Goal: Task Accomplishment & Management: Use online tool/utility

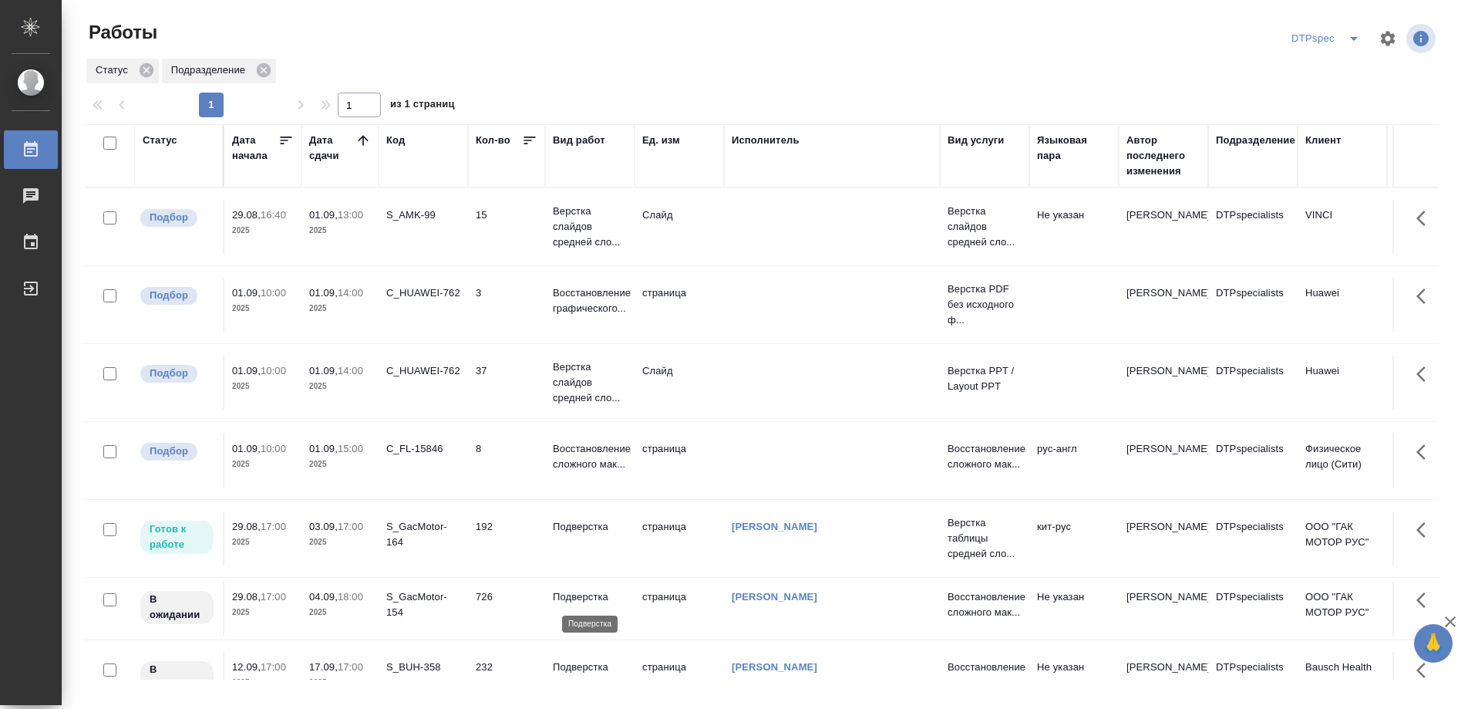
click at [575, 597] on p "Подверстка" at bounding box center [590, 596] width 74 height 15
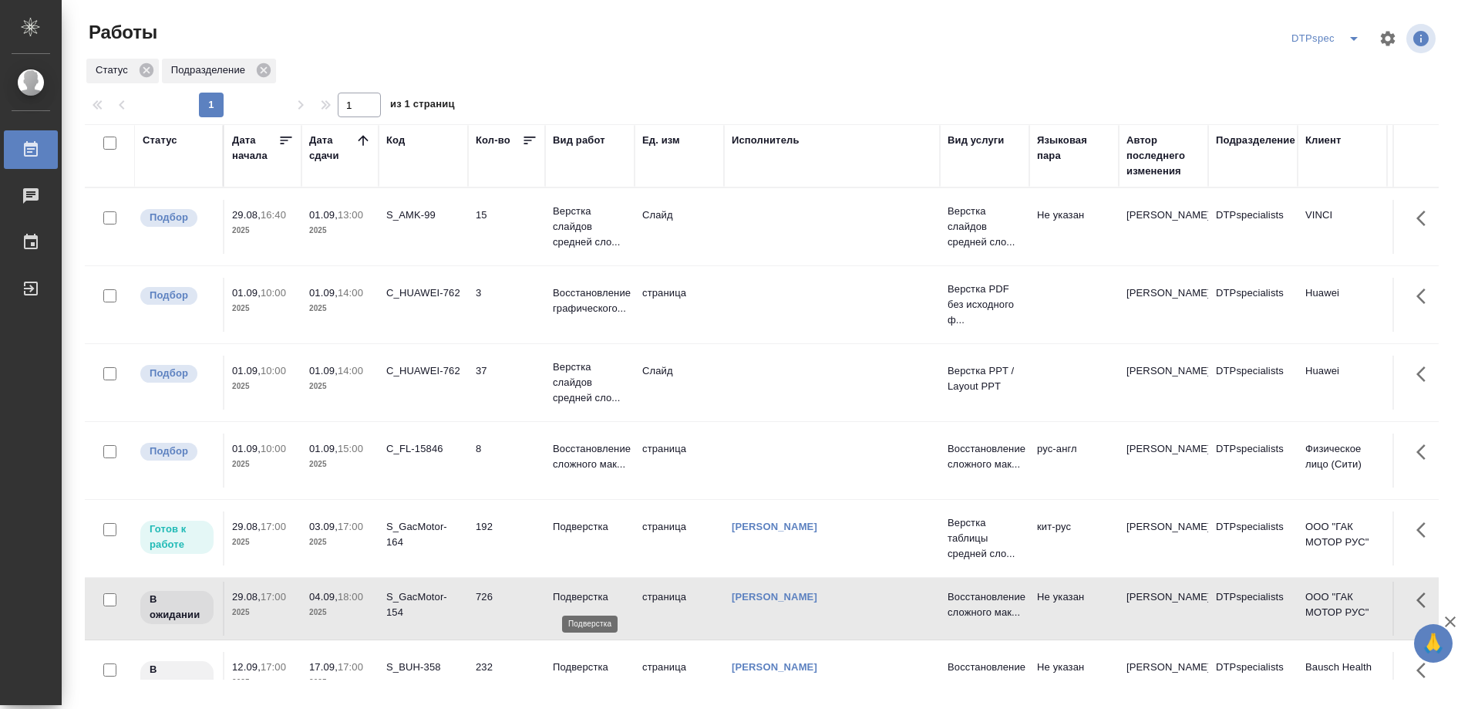
click at [575, 597] on p "Подверстка" at bounding box center [590, 596] width 74 height 15
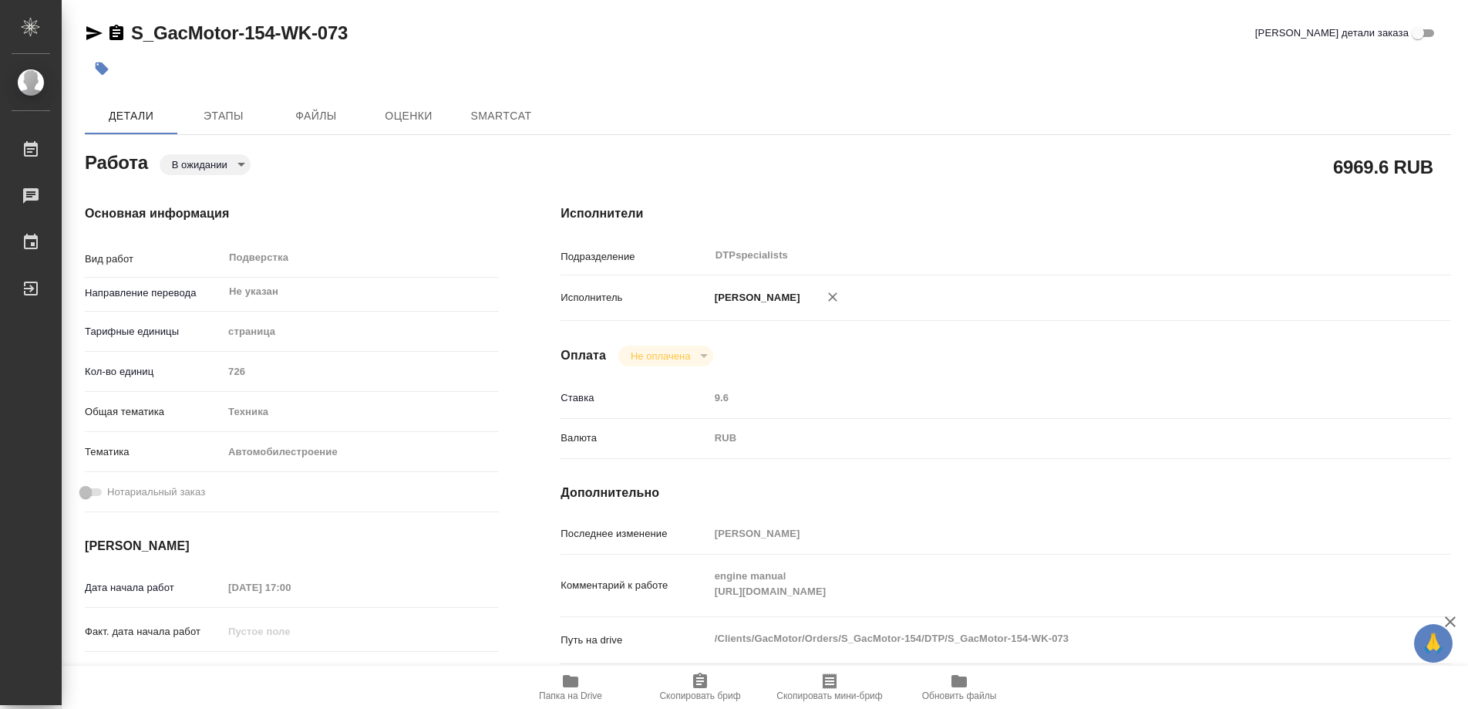
type textarea "x"
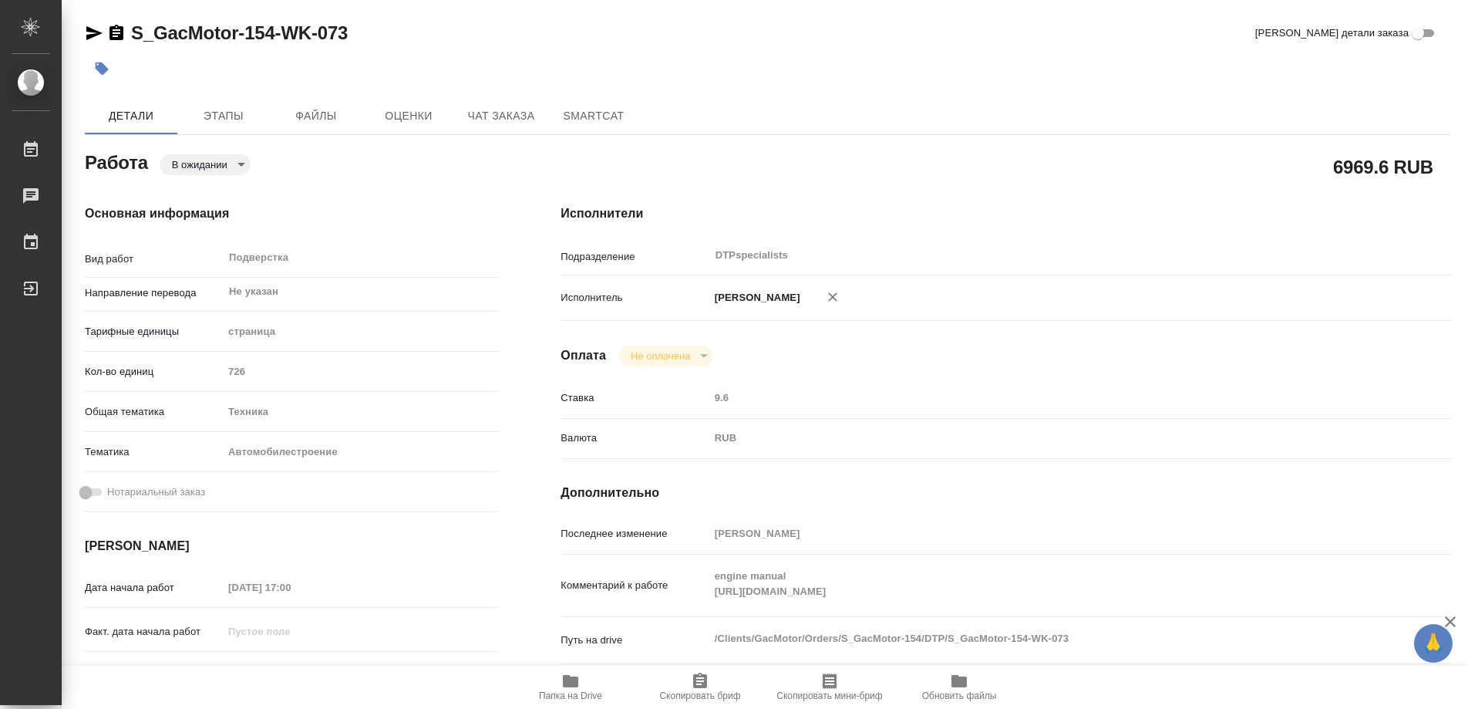
type textarea "x"
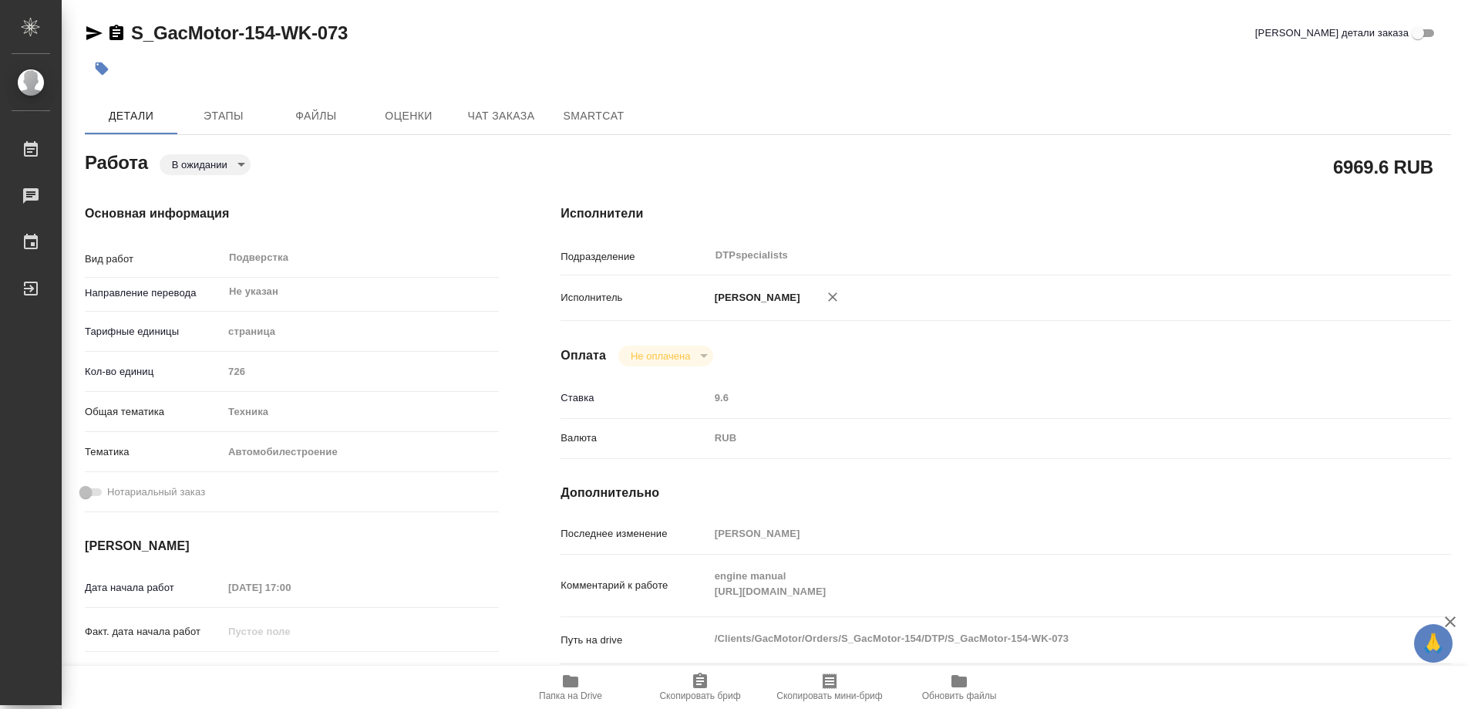
click at [118, 29] on icon "button" at bounding box center [117, 32] width 14 height 15
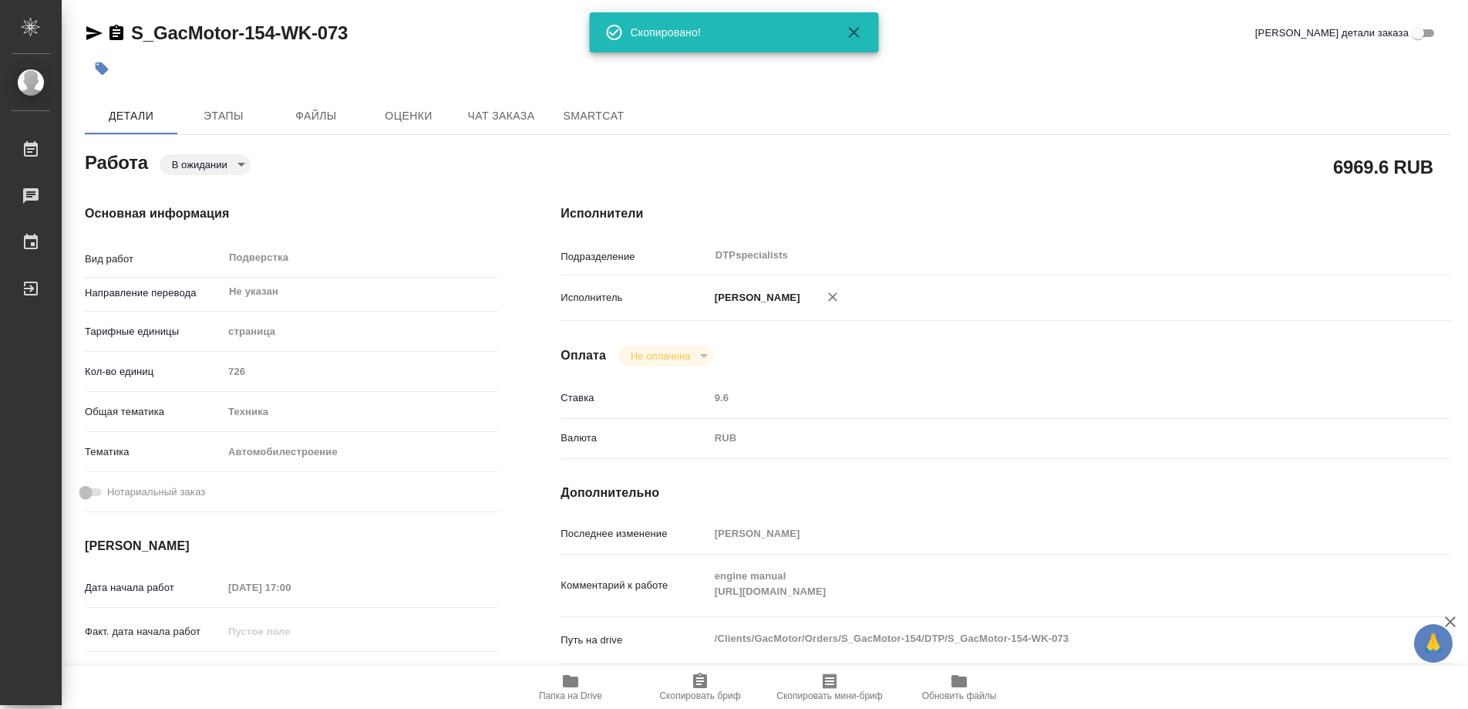
type textarea "x"
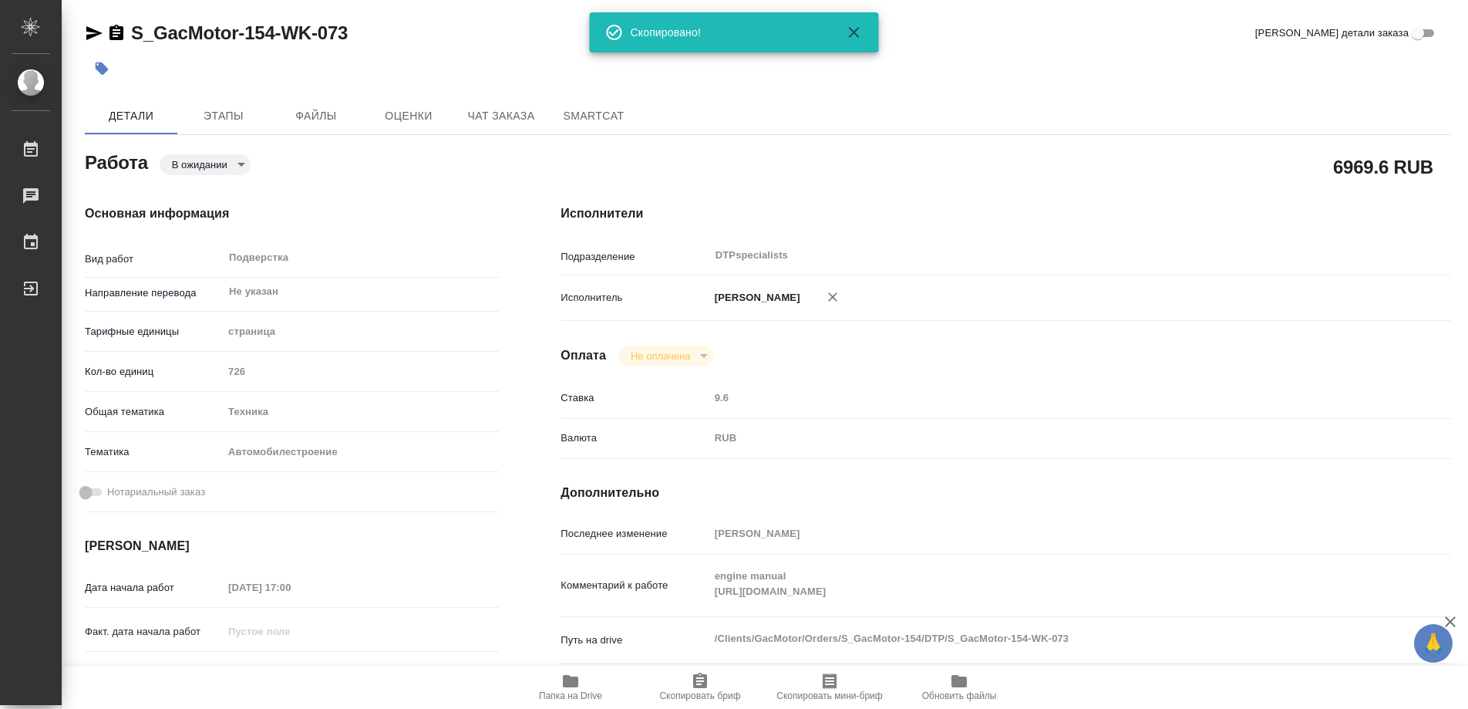
type textarea "x"
